Goal: Check status: Check status

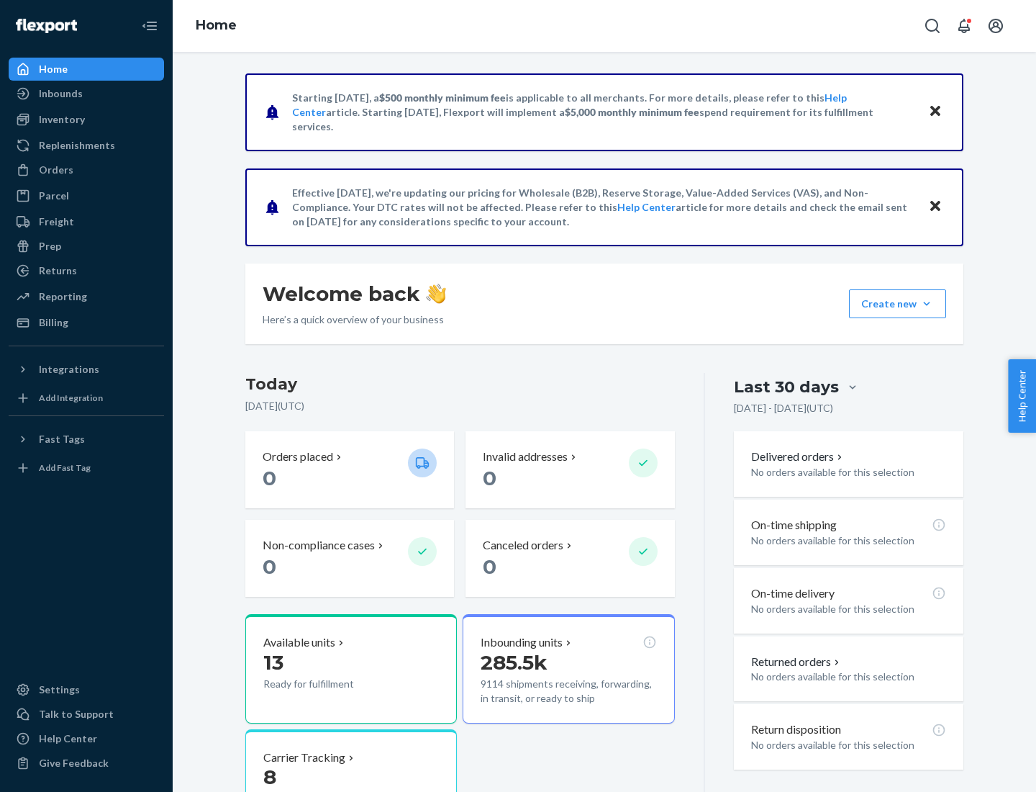
click at [927, 304] on button "Create new Create new inbound Create new order Create new product" at bounding box center [897, 303] width 97 height 29
click at [60, 94] on div "Inbounds" at bounding box center [61, 93] width 44 height 14
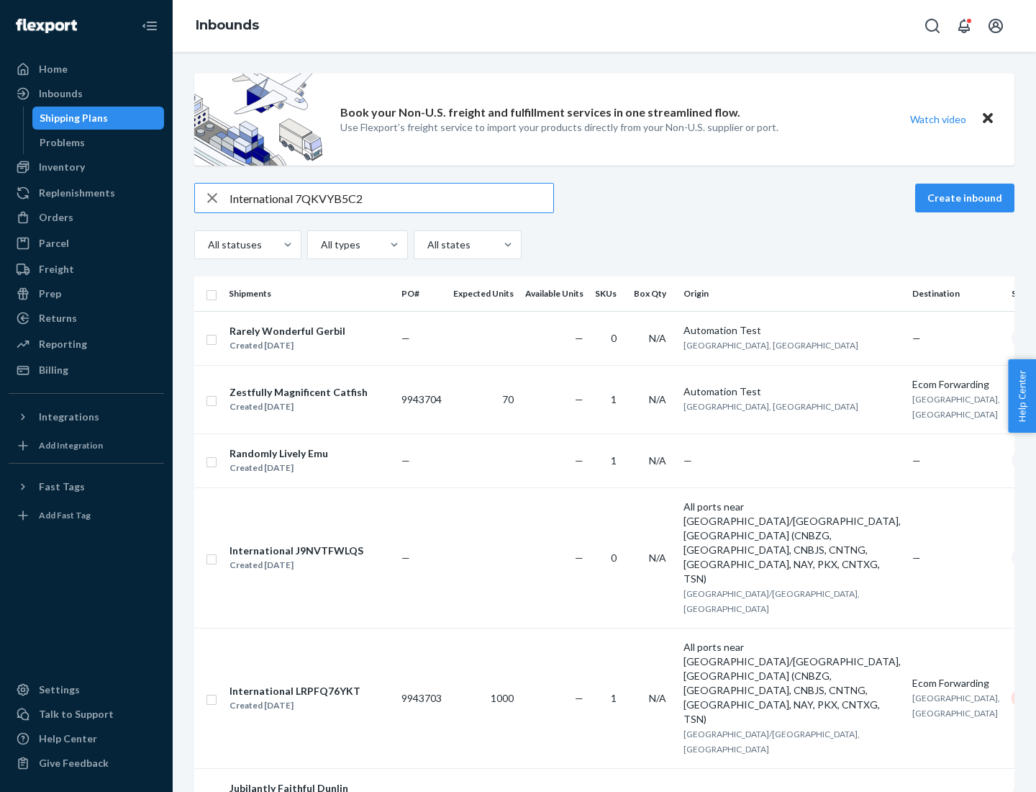
type input "International 7QKVYB5C29"
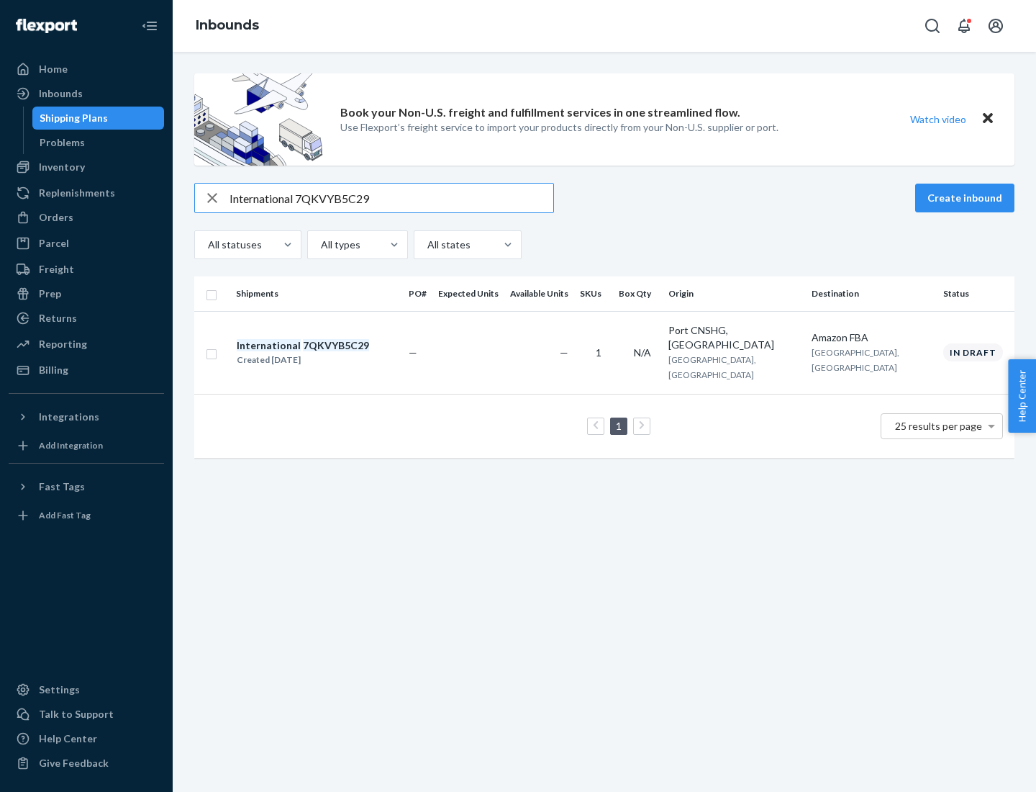
click at [327, 353] on div "Created [DATE]" at bounding box center [303, 360] width 132 height 14
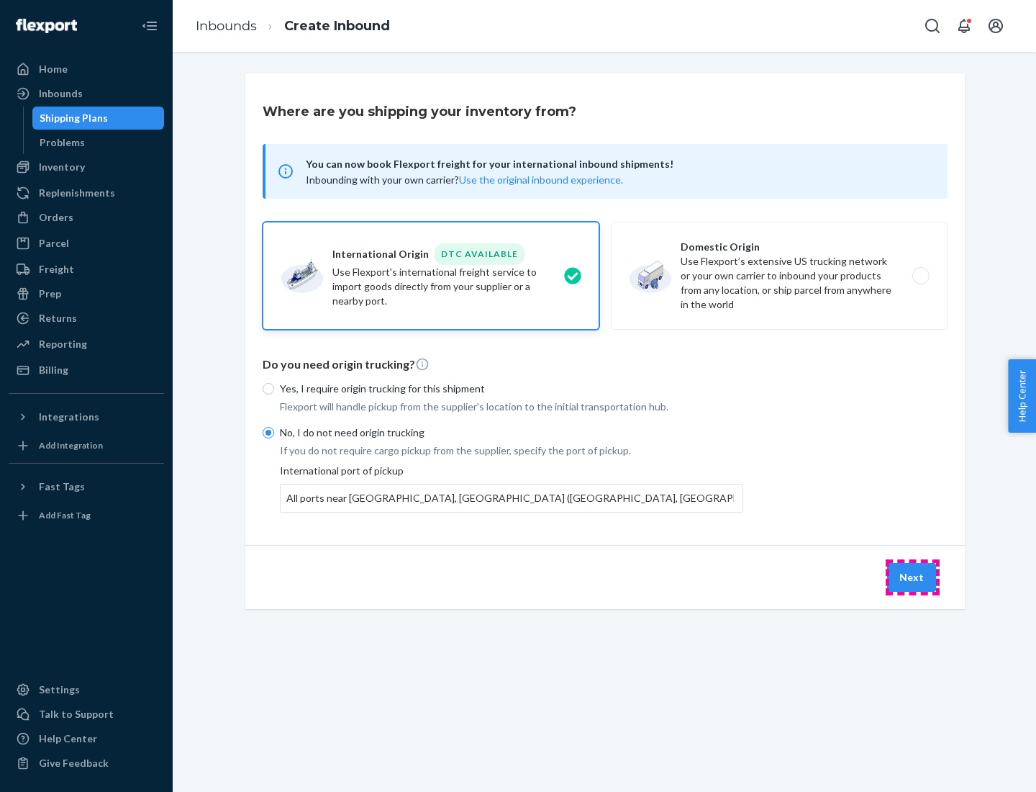
click at [912, 576] on button "Next" at bounding box center [911, 577] width 49 height 29
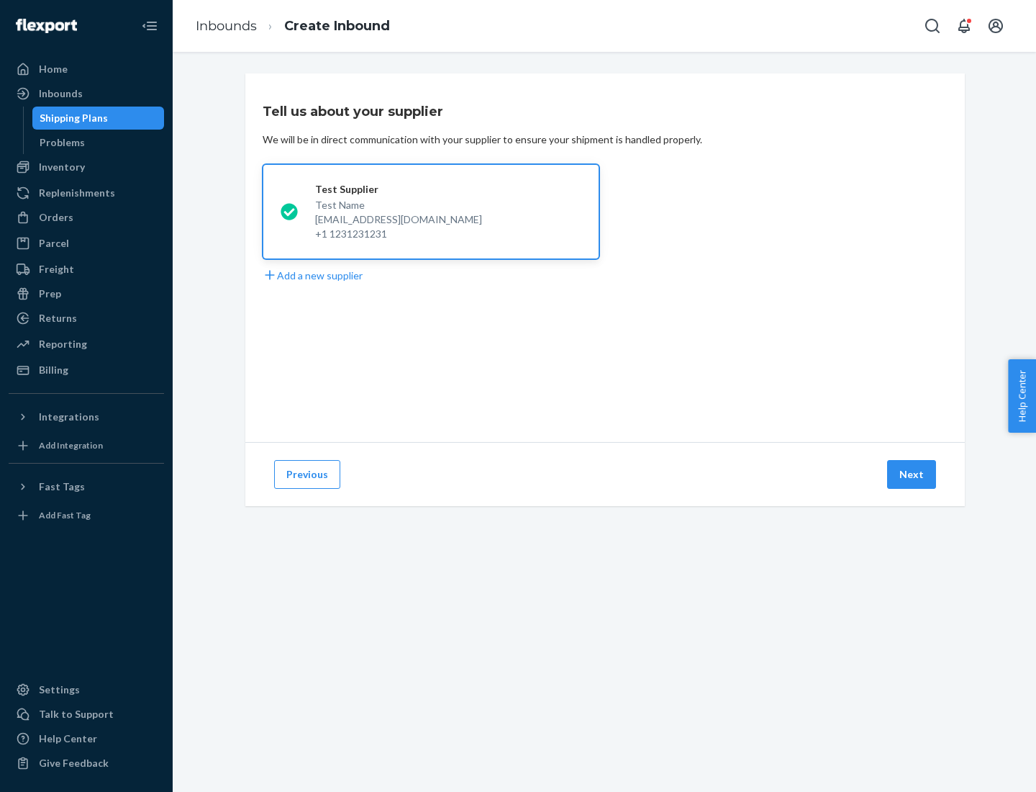
click at [912, 474] on button "Next" at bounding box center [911, 474] width 49 height 29
